Goal: Information Seeking & Learning: Learn about a topic

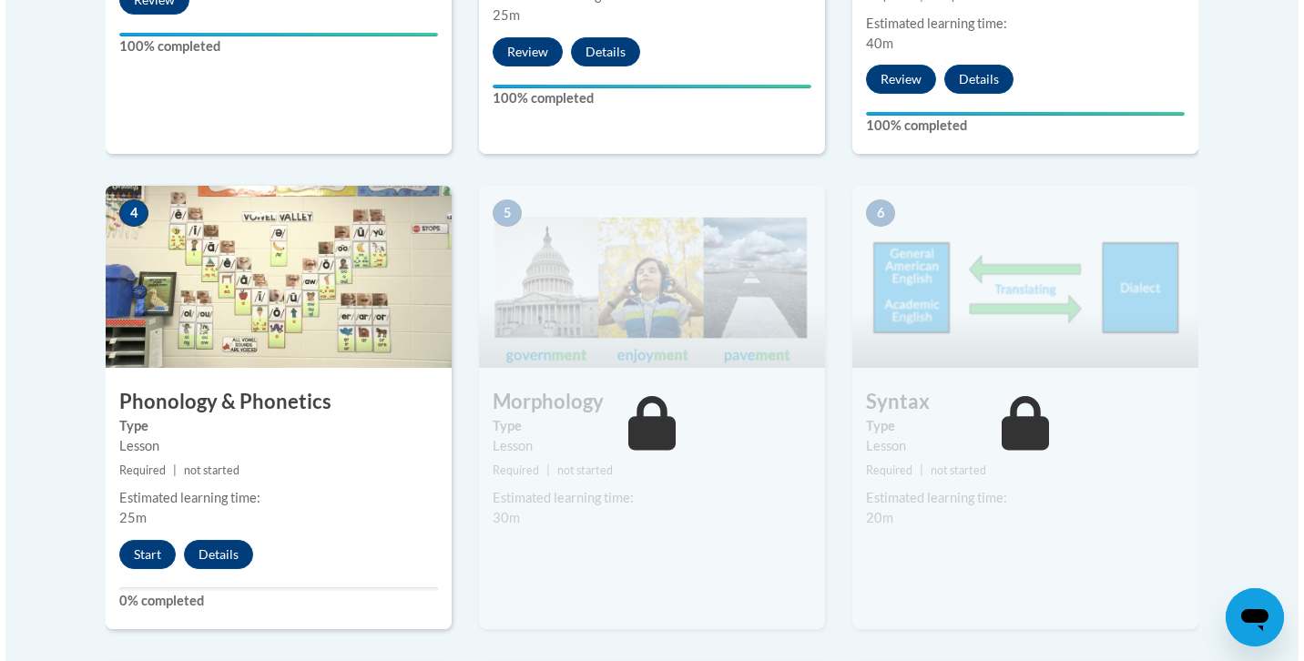
scroll to position [959, 0]
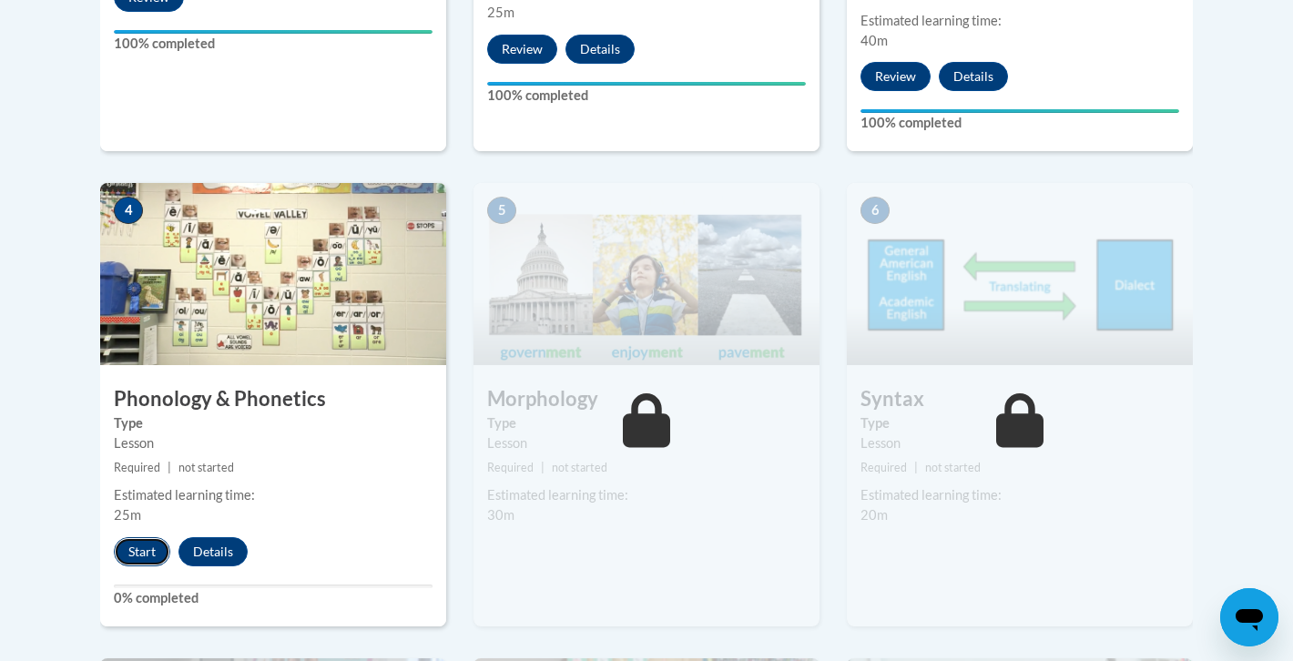
click at [138, 553] on button "Start" at bounding box center [142, 551] width 56 height 29
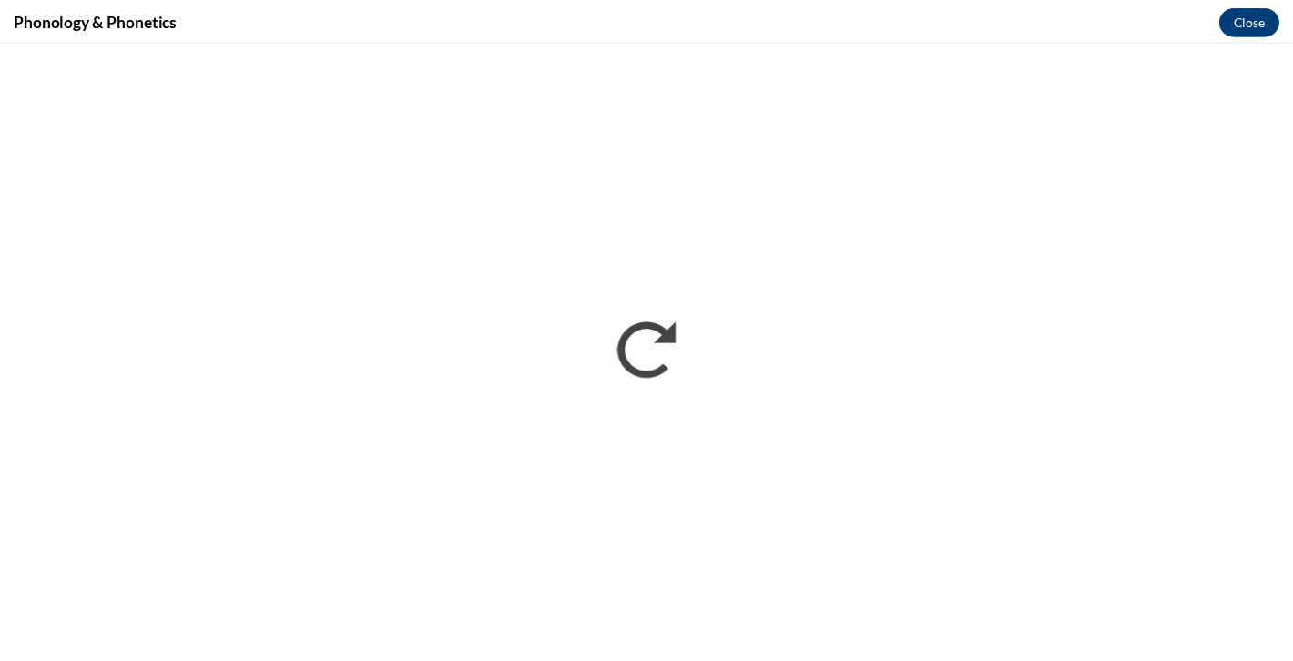
scroll to position [0, 0]
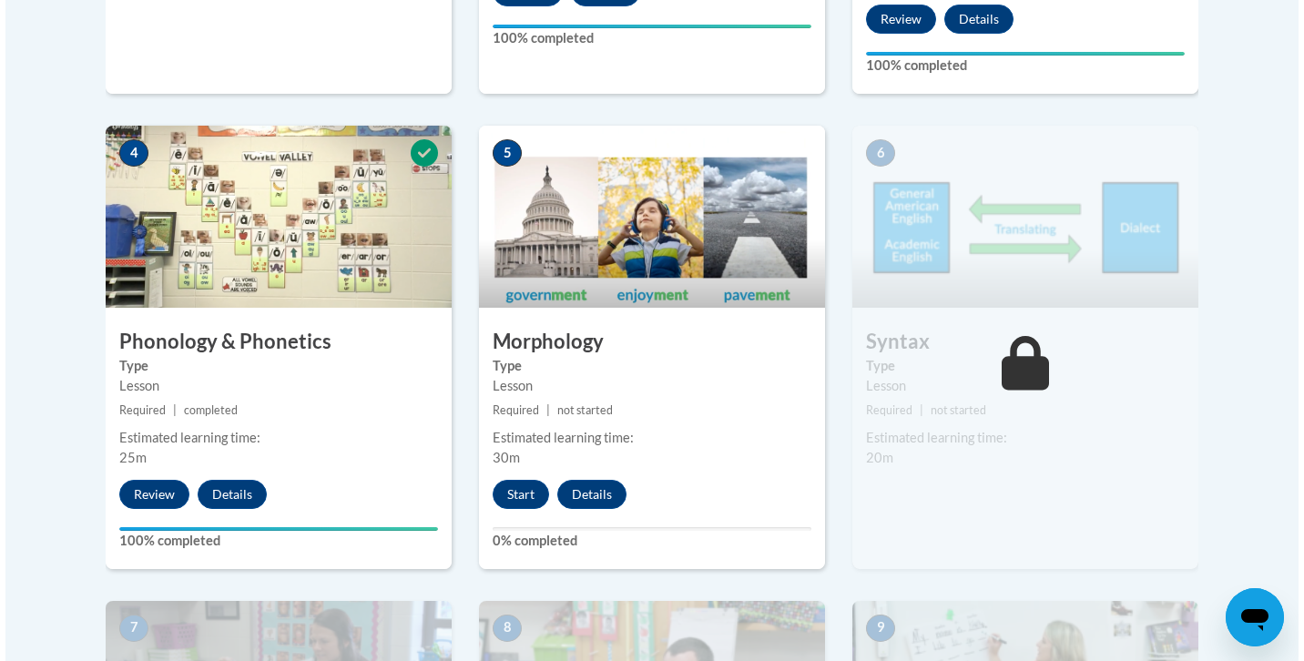
scroll to position [1022, 0]
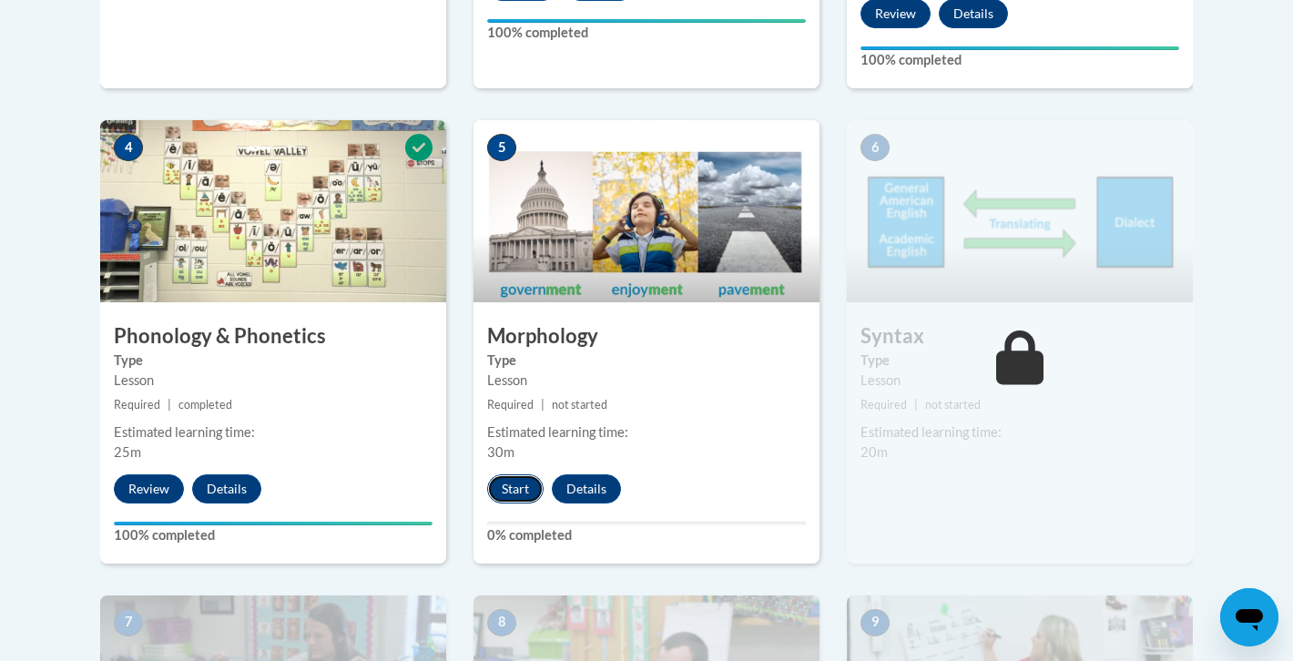
click at [499, 482] on button "Start" at bounding box center [515, 488] width 56 height 29
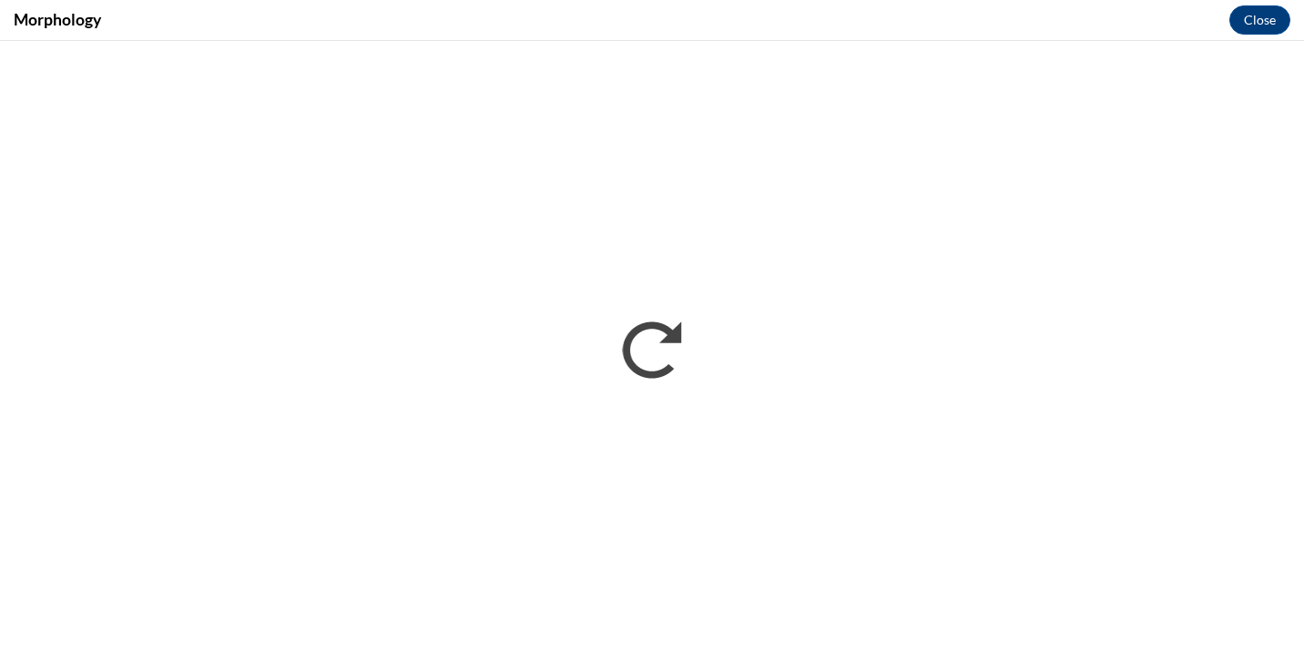
scroll to position [0, 0]
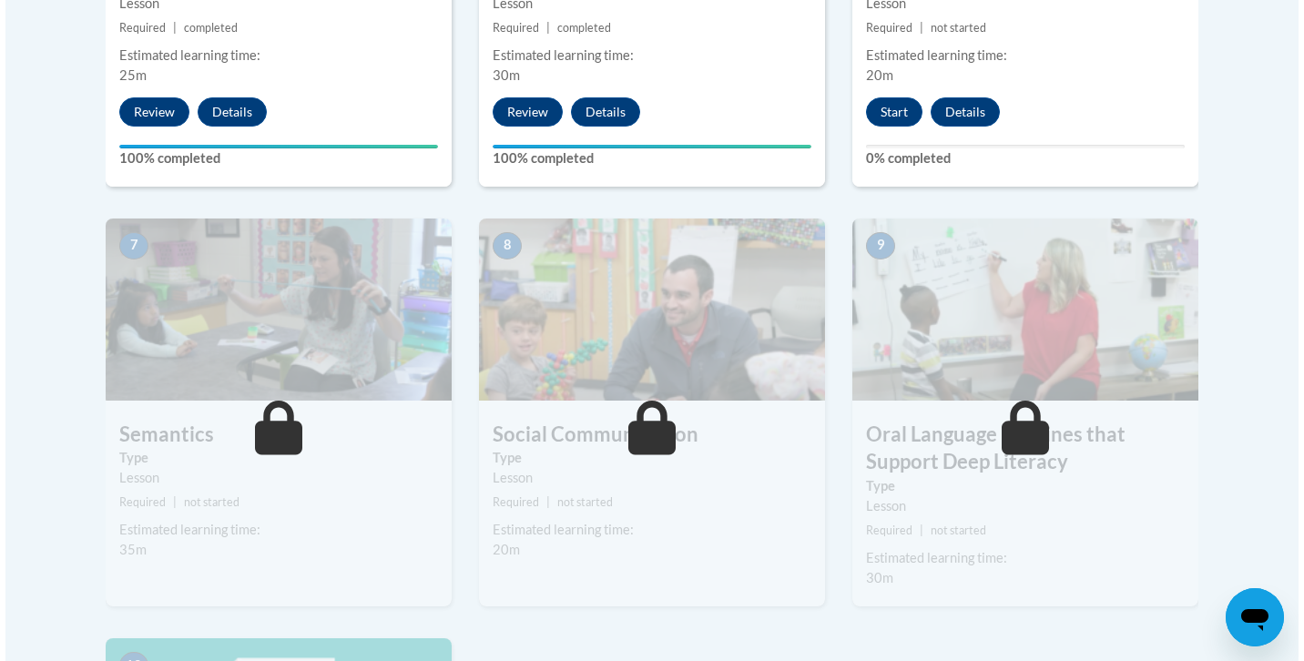
scroll to position [1400, 0]
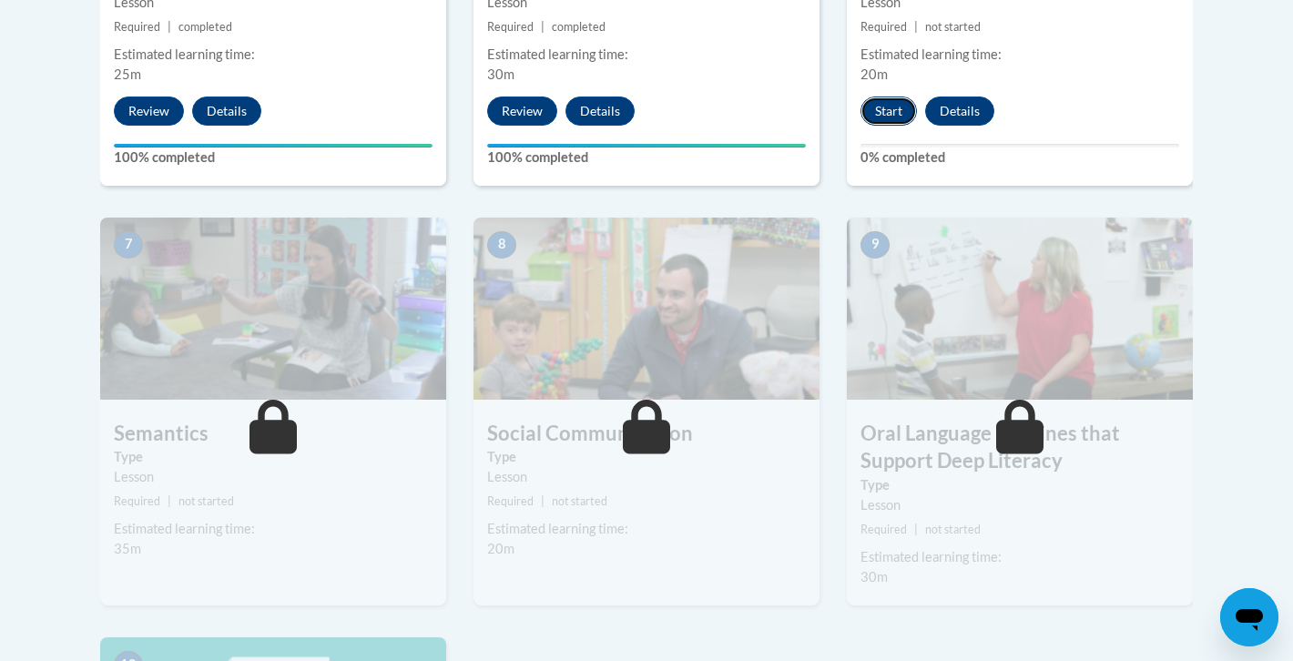
click at [905, 116] on button "Start" at bounding box center [889, 111] width 56 height 29
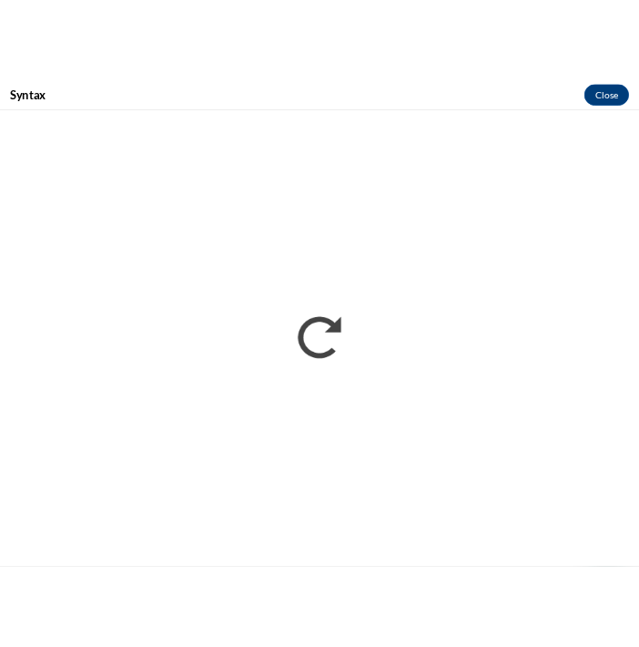
scroll to position [1499, 0]
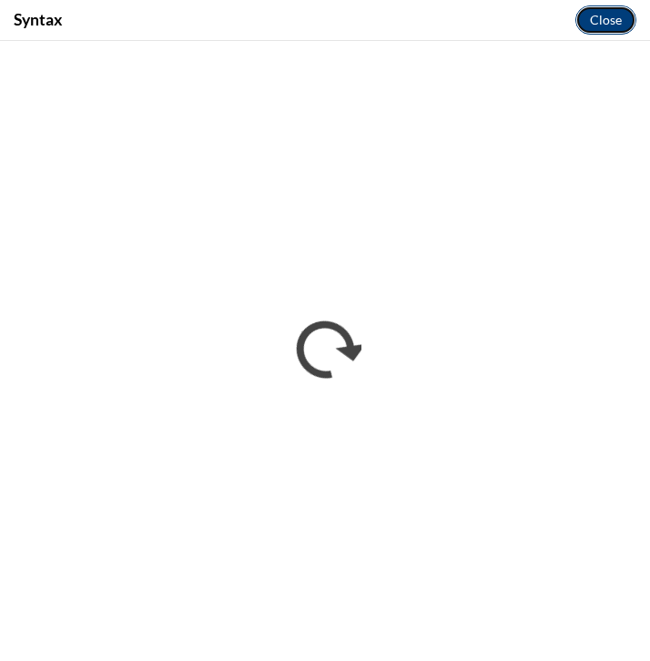
click at [608, 16] on button "Close" at bounding box center [606, 19] width 61 height 29
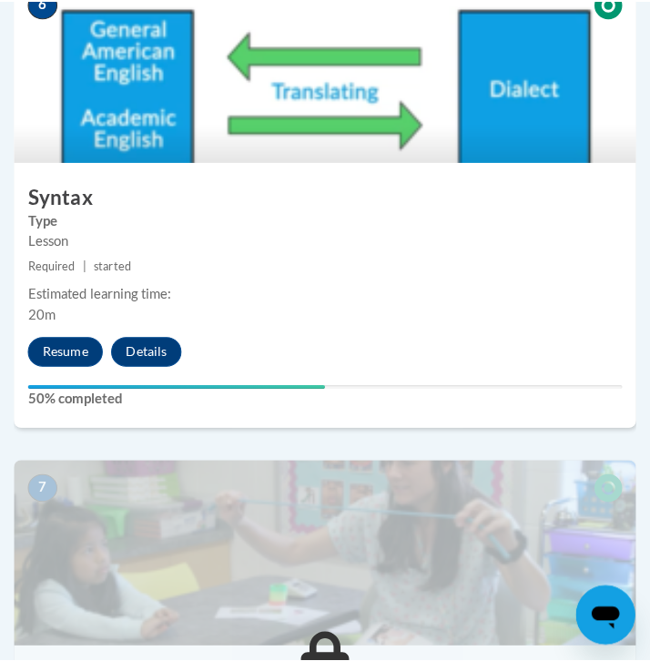
scroll to position [3031, 0]
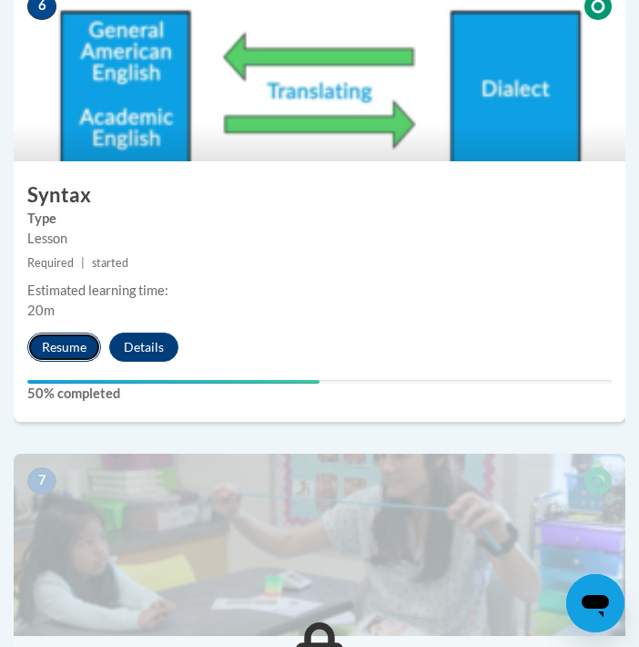
click at [68, 341] on button "Resume" at bounding box center [64, 346] width 74 height 29
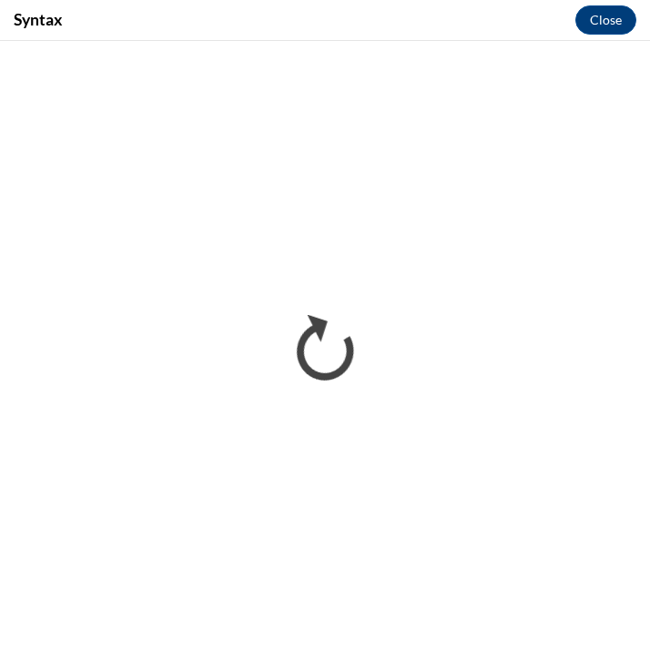
scroll to position [0, 0]
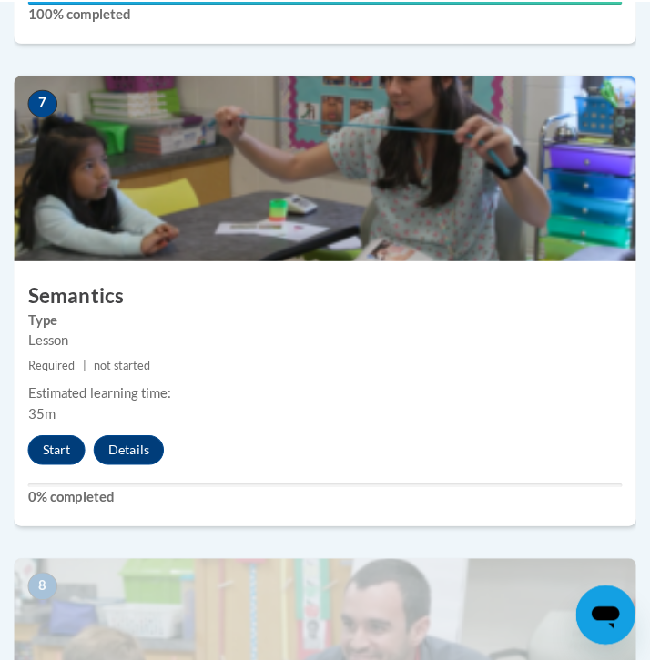
scroll to position [3413, 0]
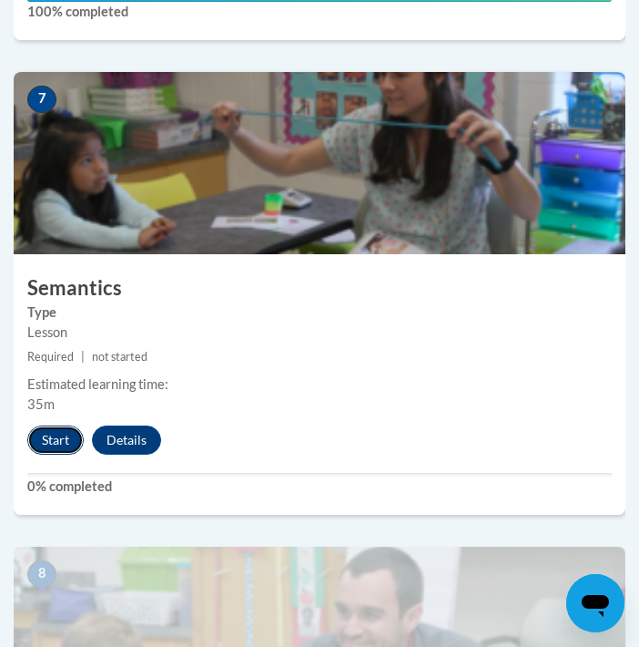
click at [47, 440] on button "Start" at bounding box center [55, 439] width 56 height 29
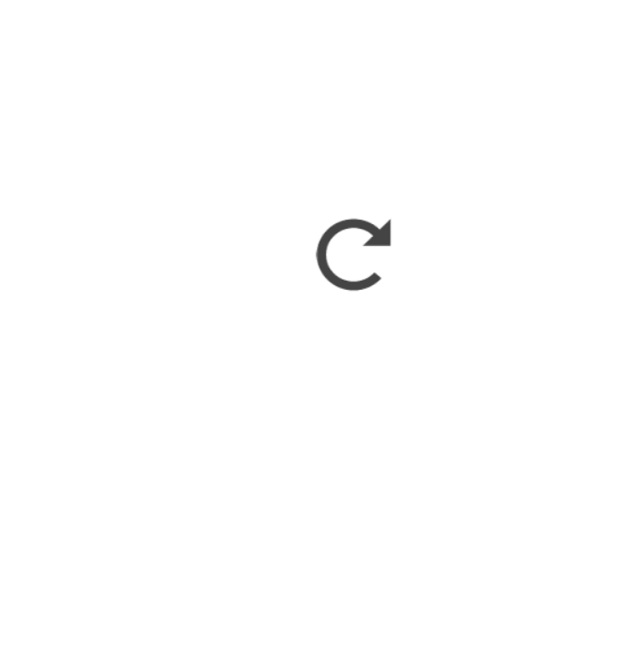
scroll to position [3412, 0]
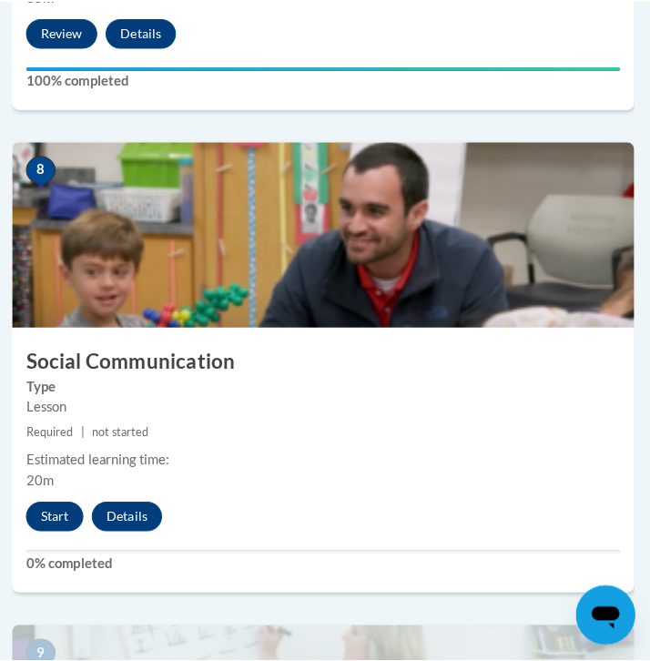
scroll to position [3853, 2]
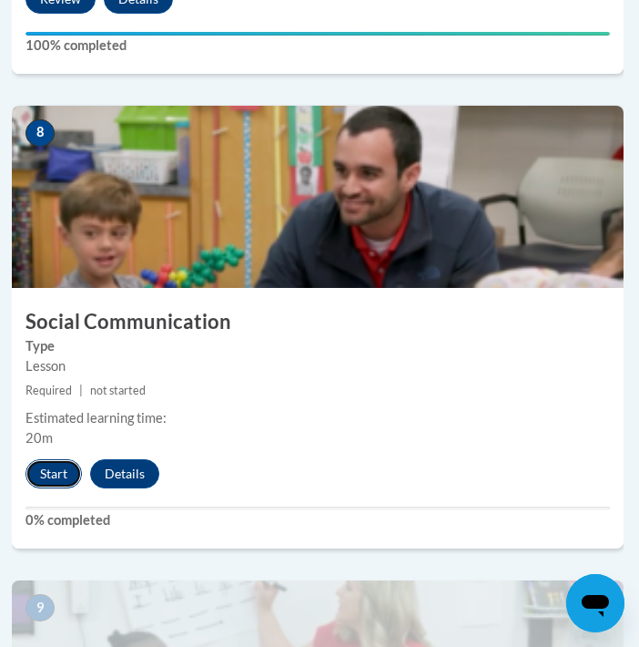
click at [48, 475] on button "Start" at bounding box center [54, 473] width 56 height 29
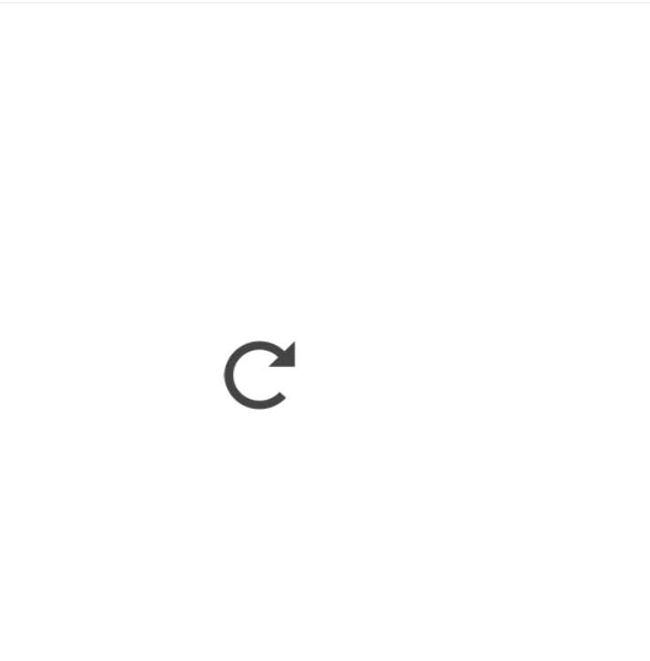
scroll to position [3853, 0]
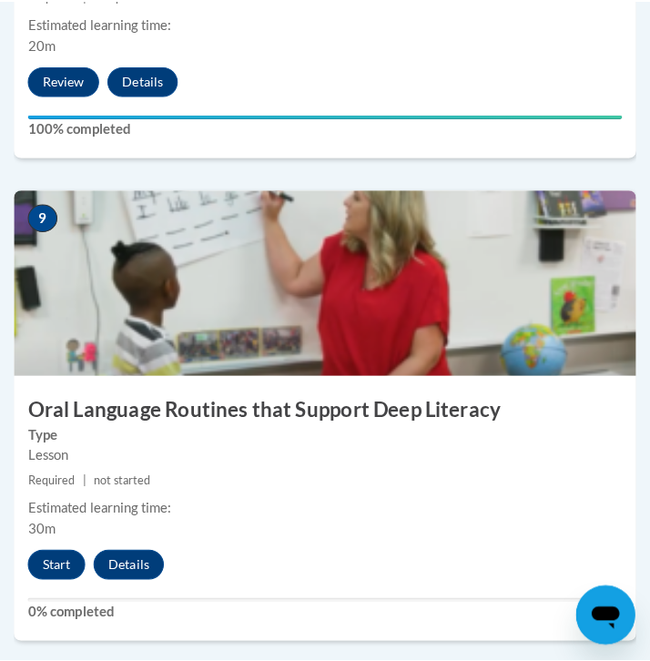
scroll to position [4237, 0]
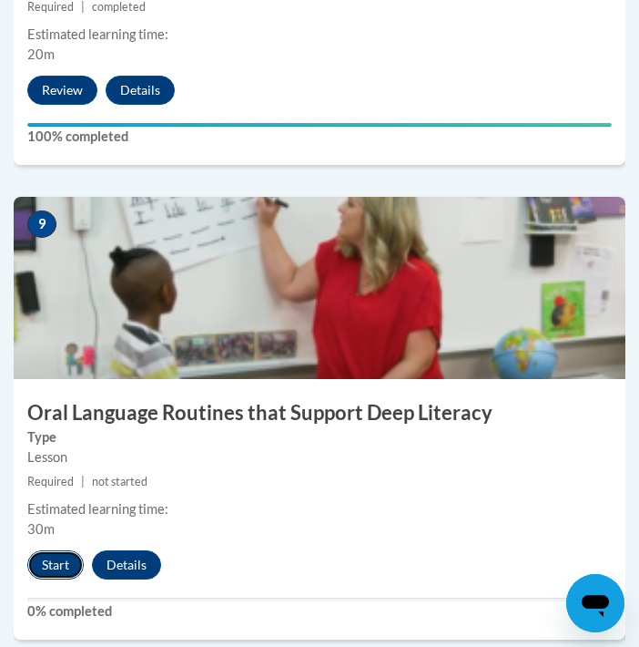
click at [44, 562] on button "Start" at bounding box center [55, 564] width 56 height 29
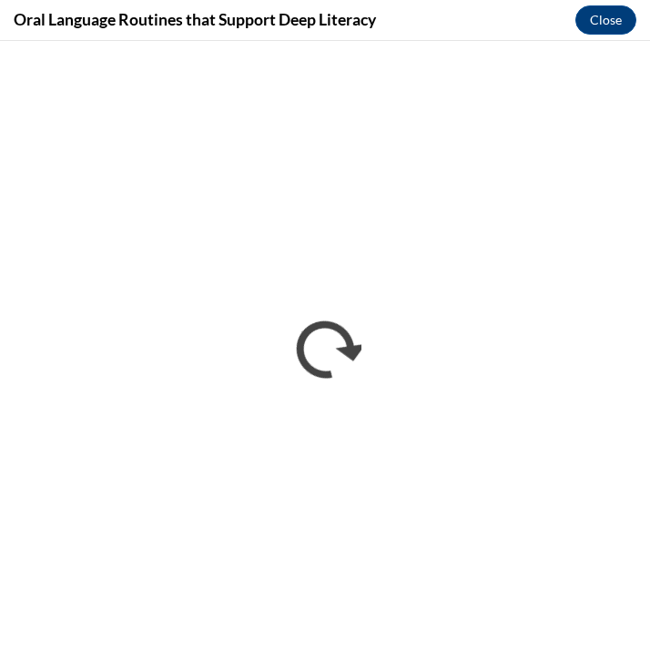
scroll to position [0, 0]
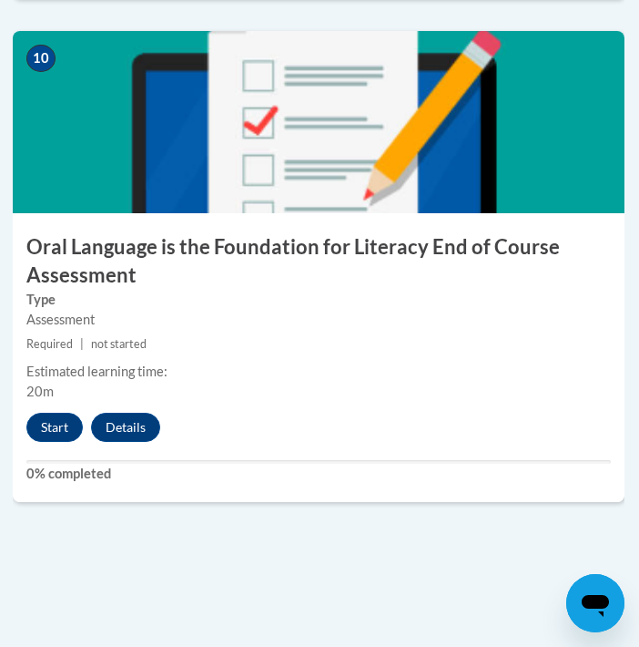
scroll to position [4874, 1]
